Goal: Task Accomplishment & Management: Use online tool/utility

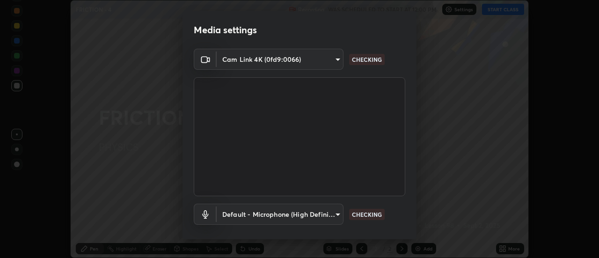
scroll to position [49, 0]
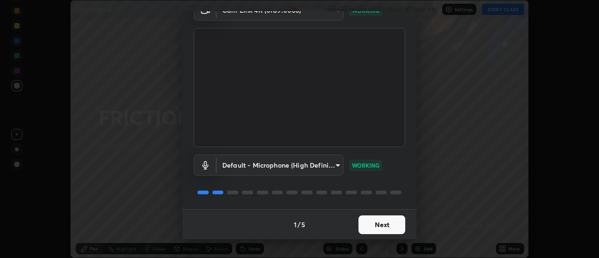
click at [363, 223] on button "Next" at bounding box center [382, 224] width 47 height 19
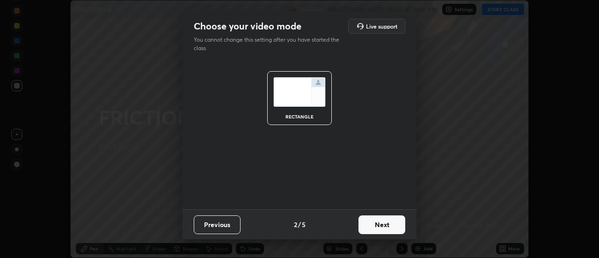
scroll to position [0, 0]
click at [368, 229] on button "Next" at bounding box center [382, 224] width 47 height 19
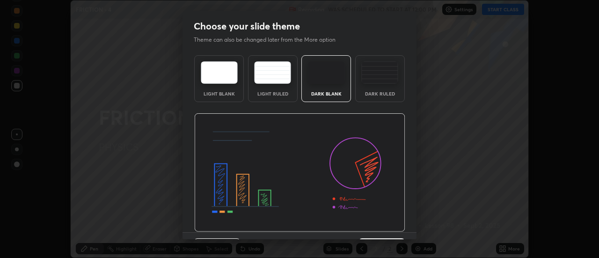
scroll to position [23, 0]
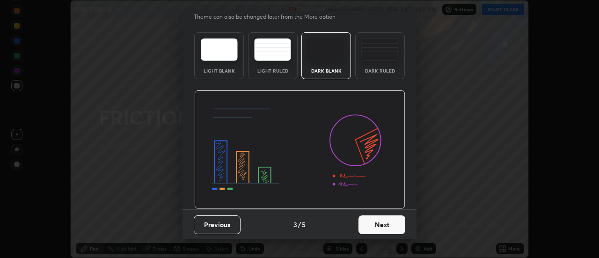
click at [369, 225] on button "Next" at bounding box center [382, 224] width 47 height 19
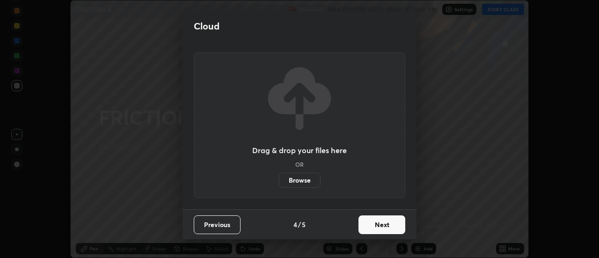
click at [301, 180] on label "Browse" at bounding box center [300, 180] width 42 height 15
click at [279, 180] on input "Browse" at bounding box center [279, 180] width 0 height 15
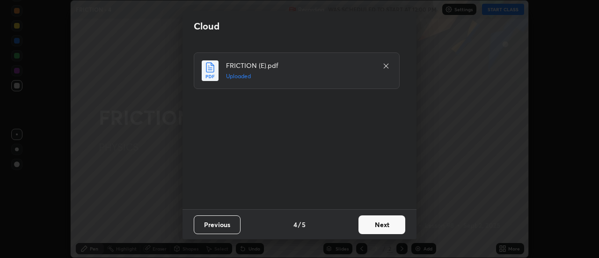
click at [373, 228] on button "Next" at bounding box center [382, 224] width 47 height 19
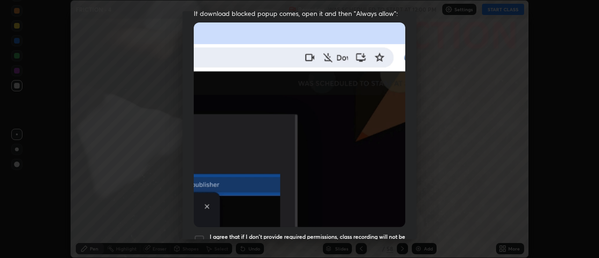
scroll to position [240, 0]
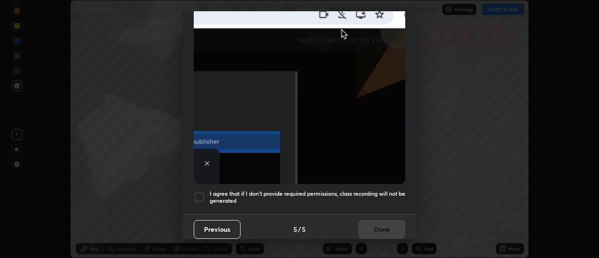
click at [294, 190] on h5 "I agree that if I don't provide required permissions, class recording will not …" at bounding box center [308, 197] width 196 height 15
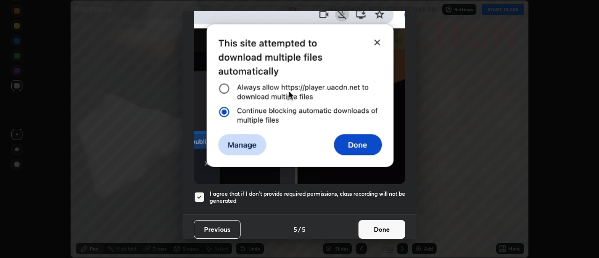
click at [370, 220] on button "Done" at bounding box center [382, 229] width 47 height 19
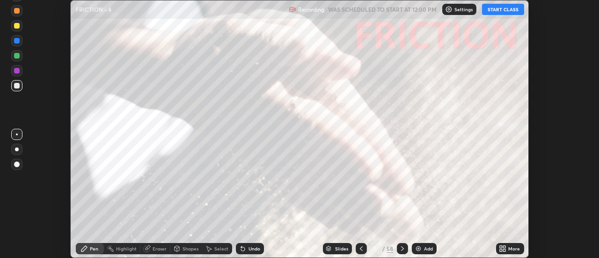
click at [334, 248] on div "Slides" at bounding box center [337, 248] width 29 height 11
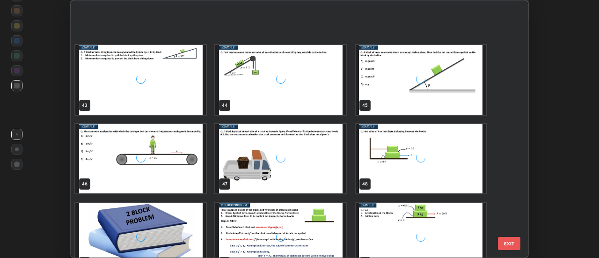
scroll to position [1218, 0]
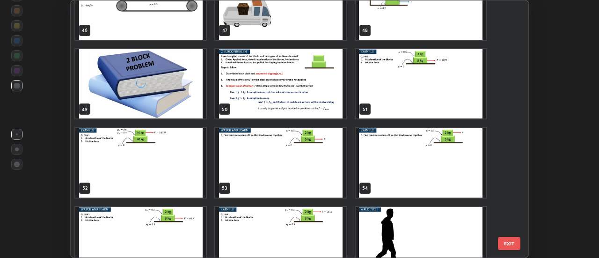
click at [236, 185] on img "grid" at bounding box center [281, 162] width 131 height 69
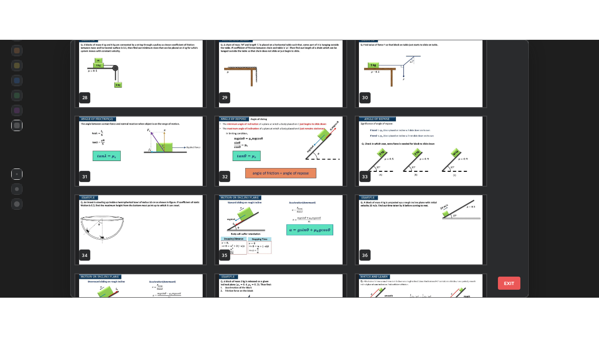
scroll to position [725, 0]
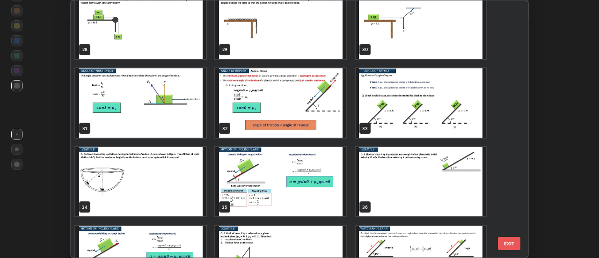
click at [177, 176] on img "grid" at bounding box center [140, 181] width 131 height 69
click at [178, 176] on img "grid" at bounding box center [140, 181] width 131 height 69
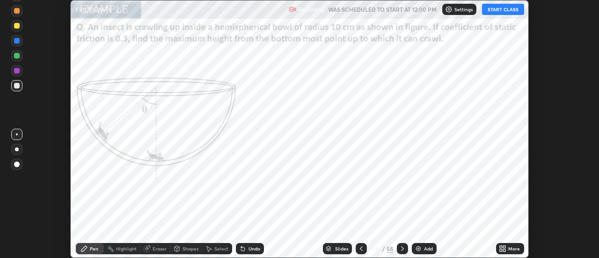
click at [506, 251] on icon at bounding box center [505, 250] width 2 height 2
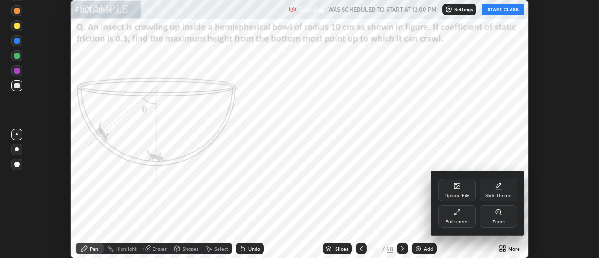
click at [459, 218] on div "Full screen" at bounding box center [457, 216] width 37 height 22
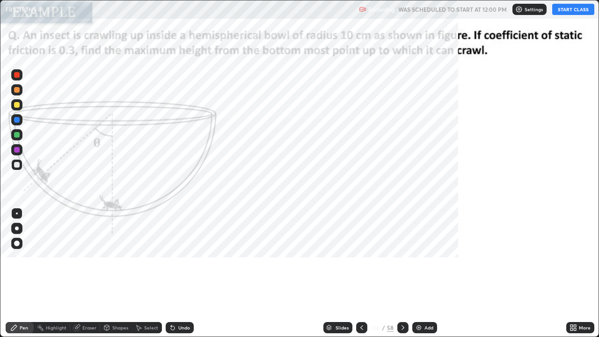
scroll to position [337, 599]
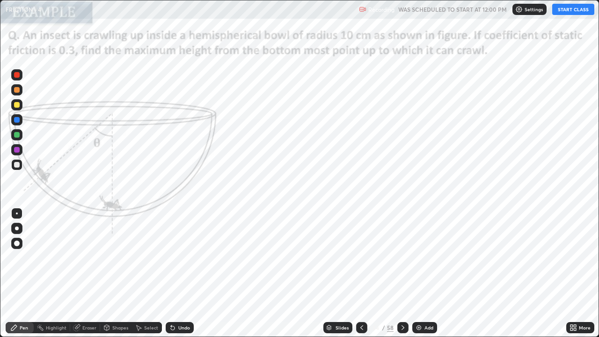
click at [562, 11] on button "START CLASS" at bounding box center [574, 9] width 42 height 11
click at [19, 135] on div at bounding box center [17, 135] width 6 height 6
click at [85, 258] on div "Eraser" at bounding box center [89, 327] width 14 height 5
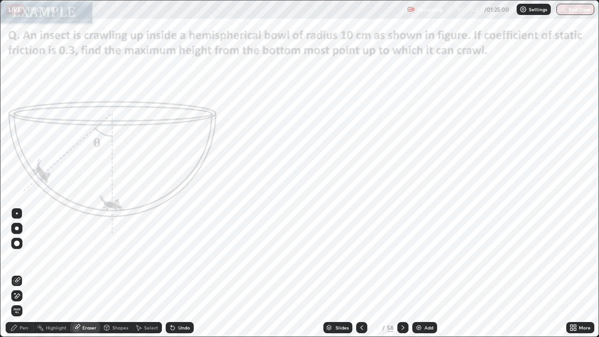
click at [114, 258] on div "Shapes" at bounding box center [120, 327] width 16 height 5
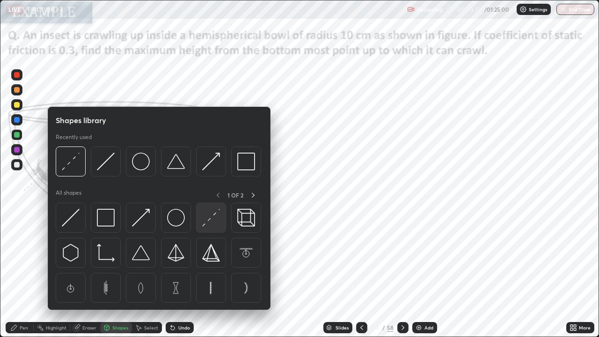
click at [210, 222] on img at bounding box center [211, 218] width 18 height 18
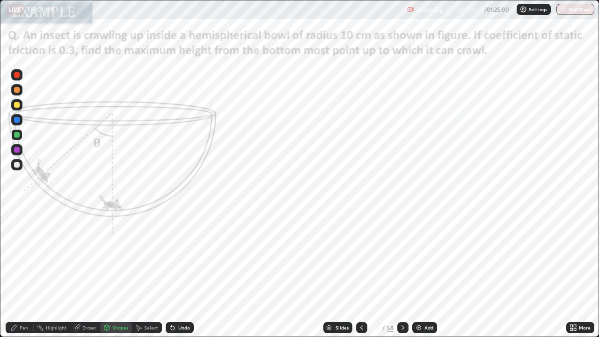
click at [22, 258] on div "Pen" at bounding box center [24, 327] width 8 height 5
click at [18, 244] on div at bounding box center [17, 244] width 6 height 6
click at [114, 258] on div "Shapes" at bounding box center [120, 327] width 16 height 5
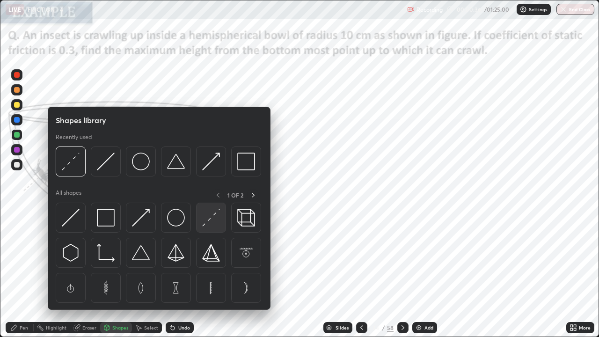
click at [210, 226] on img at bounding box center [211, 218] width 18 height 18
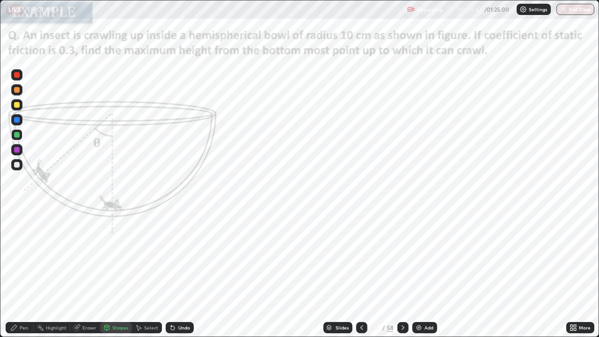
click at [23, 258] on div "Pen" at bounding box center [24, 327] width 8 height 5
click at [21, 75] on div at bounding box center [16, 74] width 11 height 11
click at [20, 119] on div at bounding box center [16, 119] width 11 height 11
click at [21, 77] on div at bounding box center [16, 74] width 11 height 11
click at [20, 194] on div "Erase all" at bounding box center [17, 169] width 22 height 300
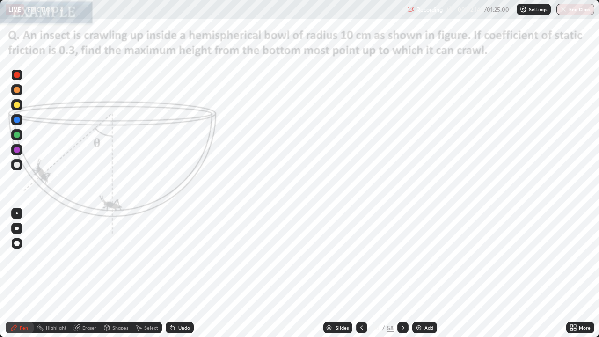
click at [21, 192] on div "Erase all" at bounding box center [17, 169] width 22 height 300
click at [17, 244] on div at bounding box center [17, 244] width 6 height 6
click at [16, 136] on div at bounding box center [17, 135] width 6 height 6
click at [23, 147] on div at bounding box center [16, 149] width 15 height 15
click at [19, 134] on div at bounding box center [17, 135] width 6 height 6
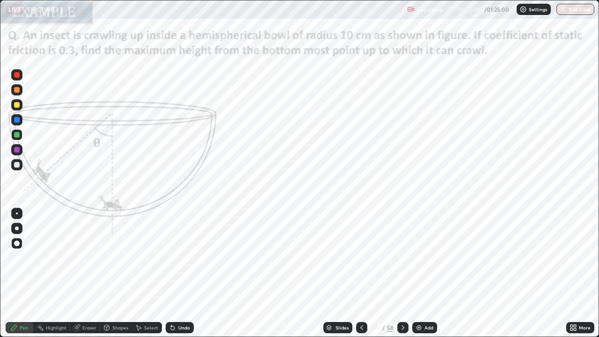
click at [403, 258] on icon at bounding box center [402, 327] width 7 height 7
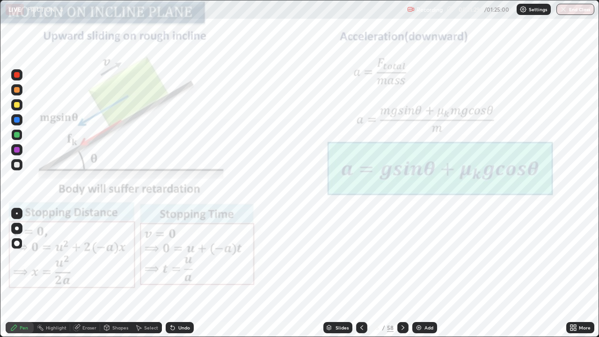
click at [402, 258] on icon at bounding box center [402, 327] width 7 height 7
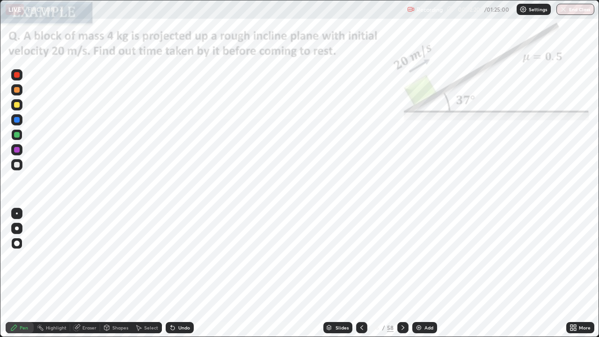
click at [22, 135] on div at bounding box center [16, 134] width 11 height 11
click at [19, 75] on div at bounding box center [17, 75] width 6 height 6
click at [402, 258] on icon at bounding box center [402, 327] width 7 height 7
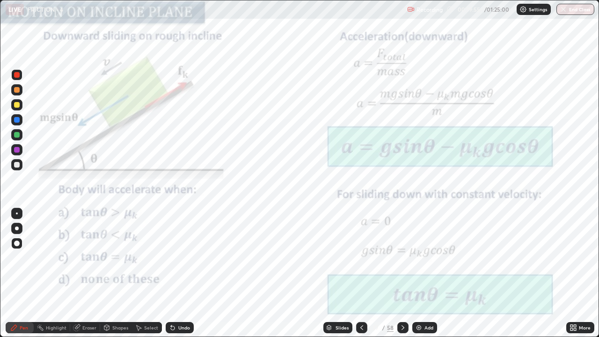
click at [402, 258] on icon at bounding box center [402, 327] width 7 height 7
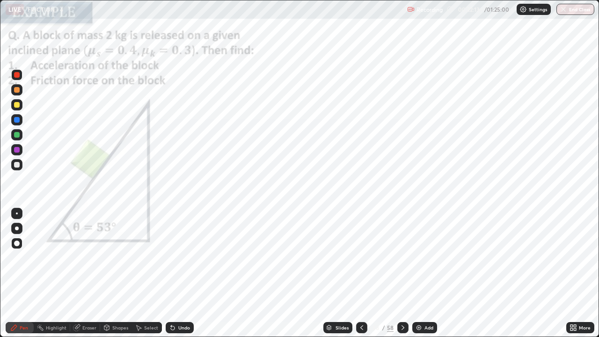
click at [17, 76] on div at bounding box center [17, 75] width 6 height 6
click at [18, 77] on div at bounding box center [17, 75] width 6 height 6
click at [362, 258] on div at bounding box center [361, 327] width 11 height 11
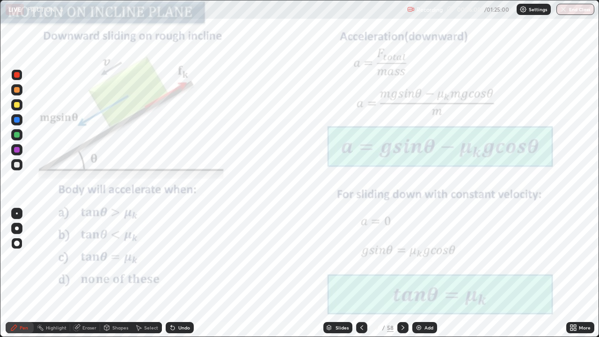
click at [361, 258] on icon at bounding box center [361, 327] width 7 height 7
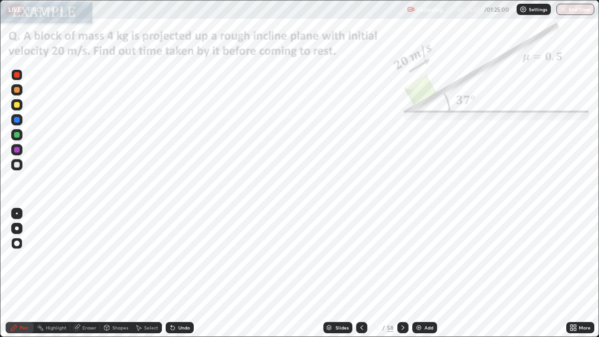
click at [402, 258] on icon at bounding box center [402, 327] width 7 height 7
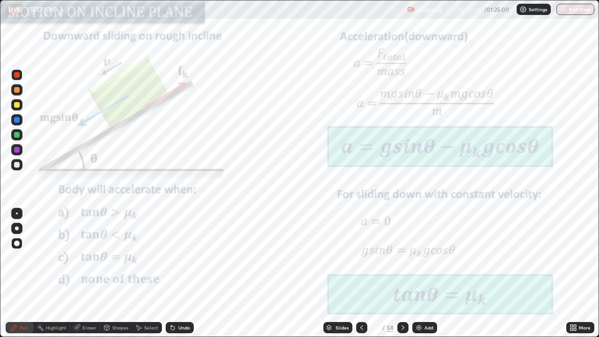
click at [402, 258] on icon at bounding box center [402, 327] width 7 height 7
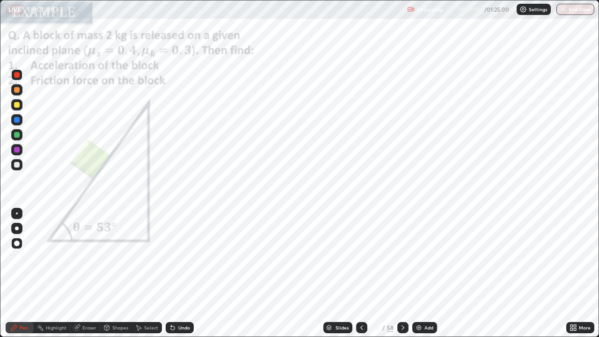
click at [402, 258] on icon at bounding box center [402, 327] width 7 height 7
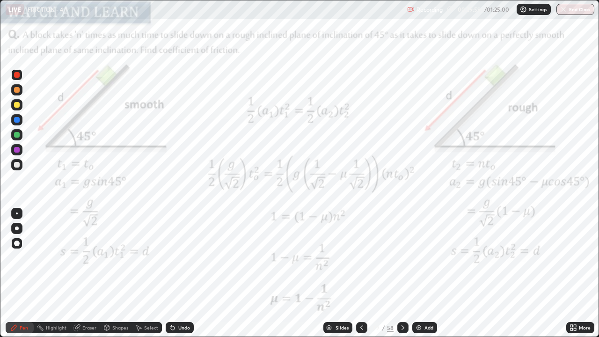
click at [422, 258] on div "Add" at bounding box center [425, 327] width 25 height 11
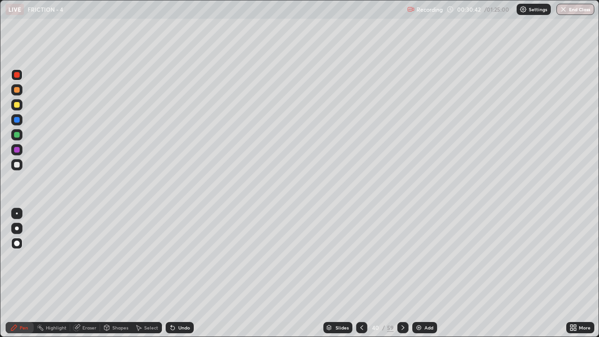
click at [19, 164] on div at bounding box center [17, 165] width 6 height 6
click at [18, 135] on div at bounding box center [17, 135] width 6 height 6
click at [21, 80] on div at bounding box center [16, 74] width 11 height 15
click at [17, 165] on div at bounding box center [17, 165] width 6 height 6
click at [19, 120] on div at bounding box center [17, 120] width 6 height 6
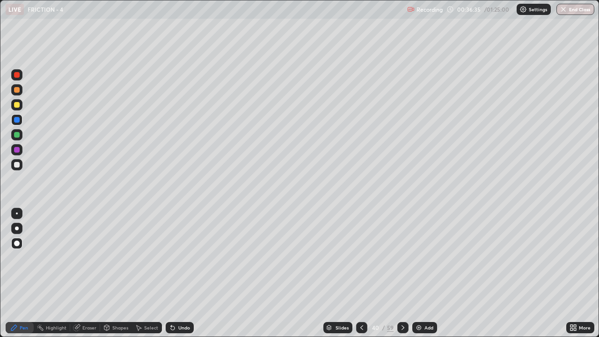
click at [86, 258] on div "Eraser" at bounding box center [89, 327] width 14 height 5
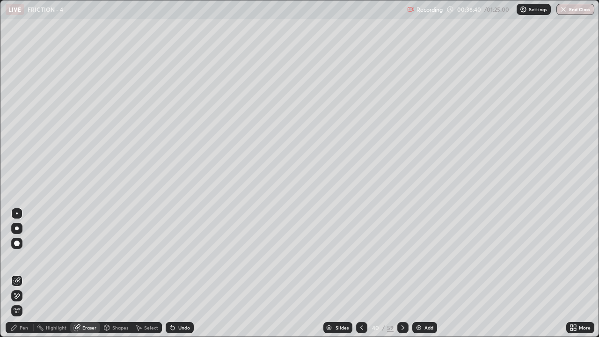
click at [24, 258] on div "Pen" at bounding box center [24, 327] width 8 height 5
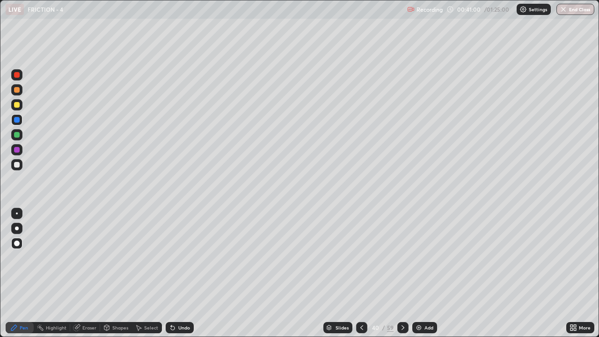
click at [402, 258] on icon at bounding box center [403, 327] width 3 height 5
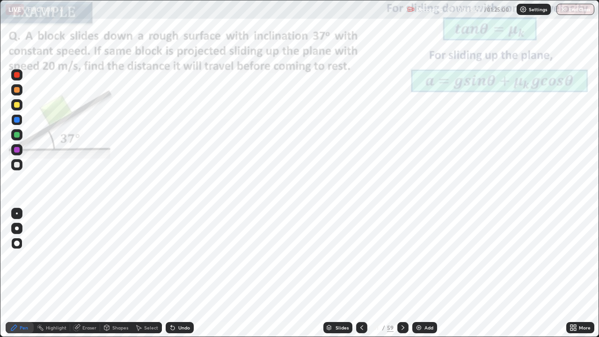
click at [430, 258] on div "Add" at bounding box center [429, 327] width 9 height 5
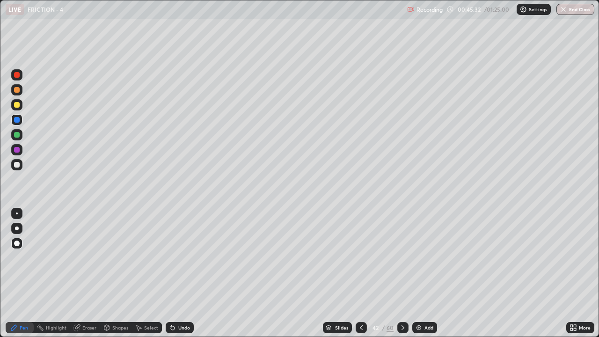
click at [19, 166] on div at bounding box center [17, 165] width 6 height 6
click at [19, 76] on div at bounding box center [17, 75] width 6 height 6
click at [17, 165] on div at bounding box center [17, 165] width 6 height 6
click at [20, 79] on div at bounding box center [16, 74] width 11 height 11
click at [17, 166] on div at bounding box center [17, 165] width 6 height 6
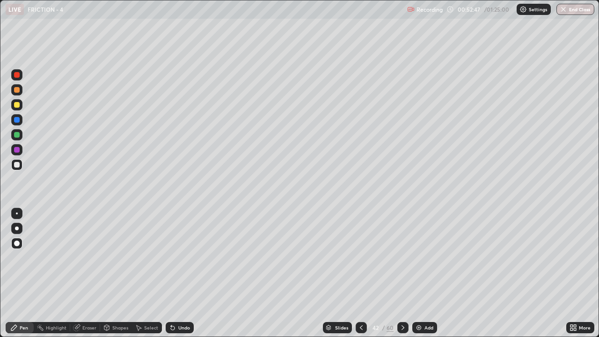
click at [402, 258] on icon at bounding box center [402, 327] width 7 height 7
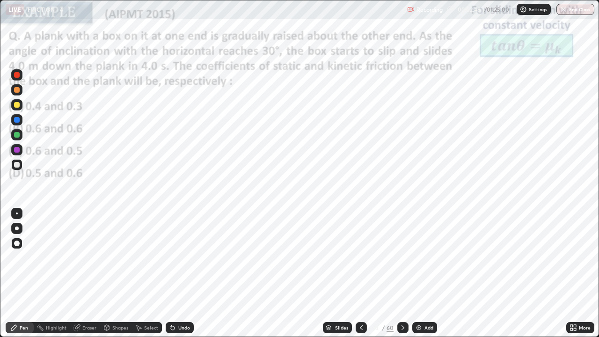
click at [402, 258] on icon at bounding box center [402, 327] width 7 height 7
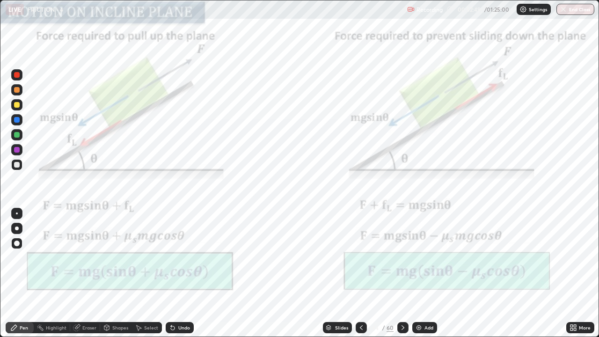
click at [402, 258] on icon at bounding box center [402, 327] width 7 height 7
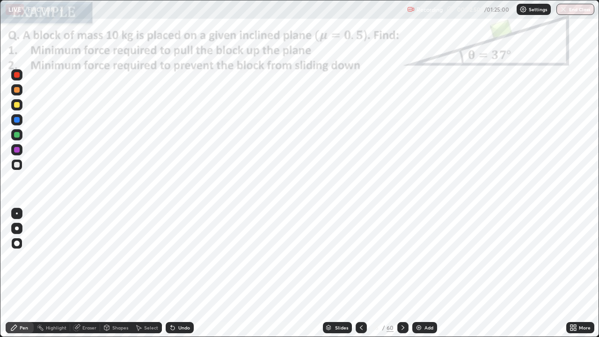
click at [403, 258] on icon at bounding box center [402, 327] width 7 height 7
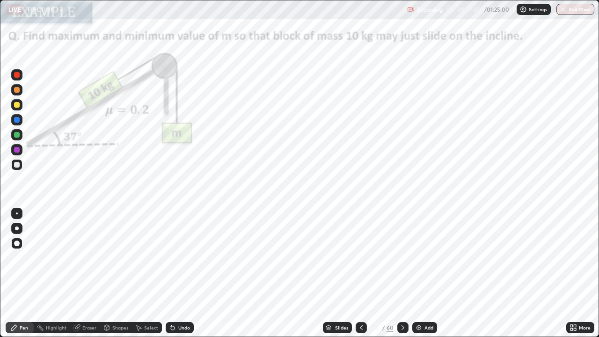
click at [567, 11] on img "button" at bounding box center [563, 9] width 7 height 7
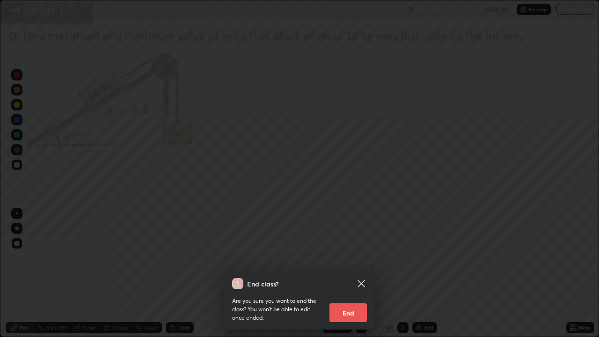
click at [347, 258] on button "End" at bounding box center [348, 312] width 37 height 19
